Goal: Transaction & Acquisition: Purchase product/service

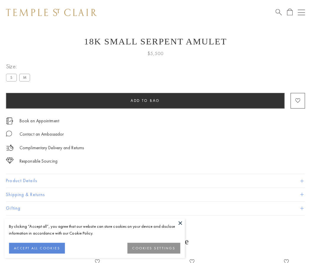
scroll to position [8, 0]
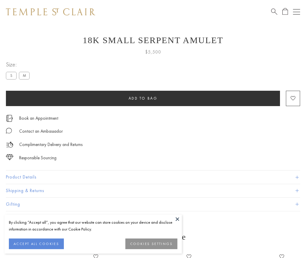
click at [143, 98] on span "Add to bag" at bounding box center [143, 98] width 29 height 5
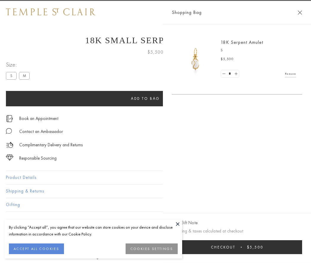
click at [235, 247] on span "Checkout" at bounding box center [223, 246] width 25 height 5
